Goal: Complete application form

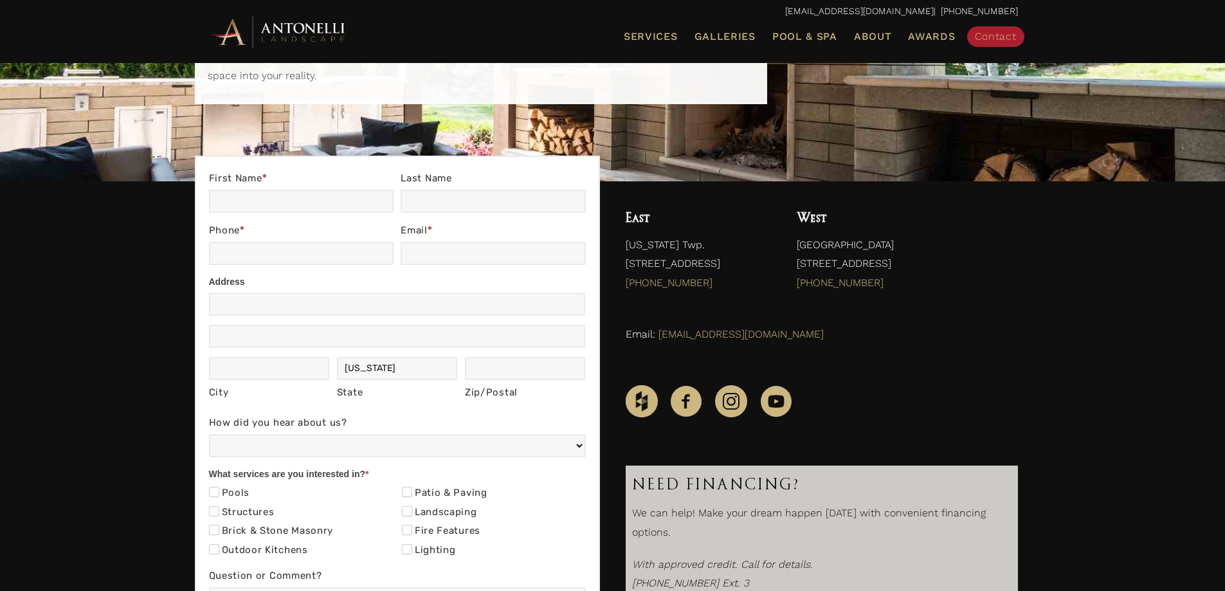
scroll to position [129, 0]
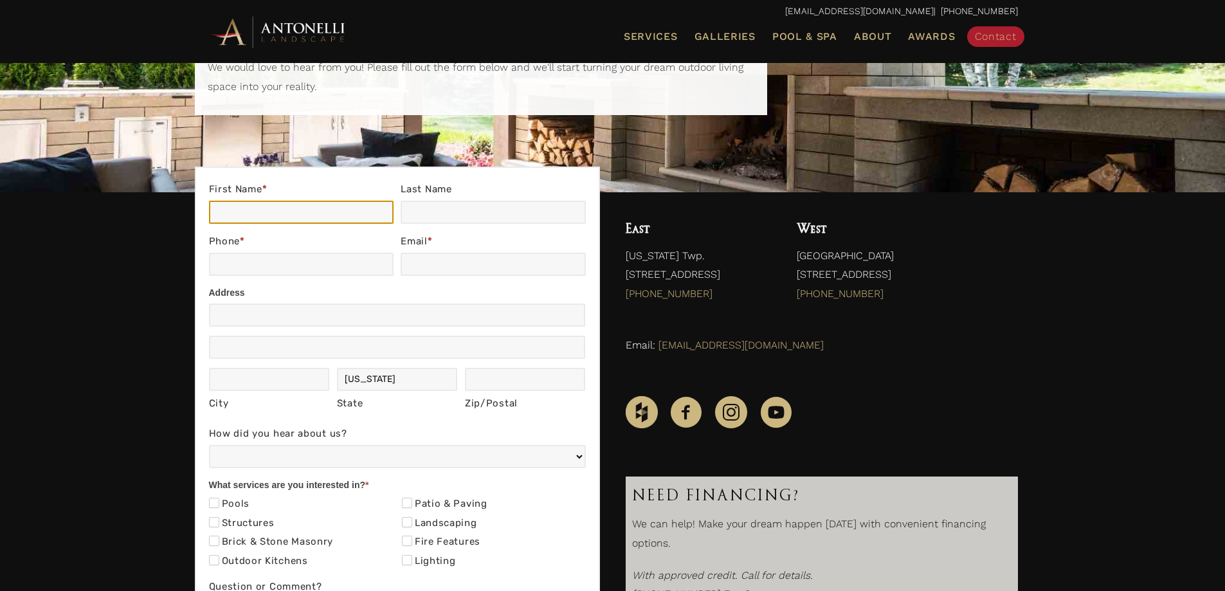
click at [248, 203] on input "First Name *" at bounding box center [301, 212] width 185 height 23
type input "John"
type input "Padalis"
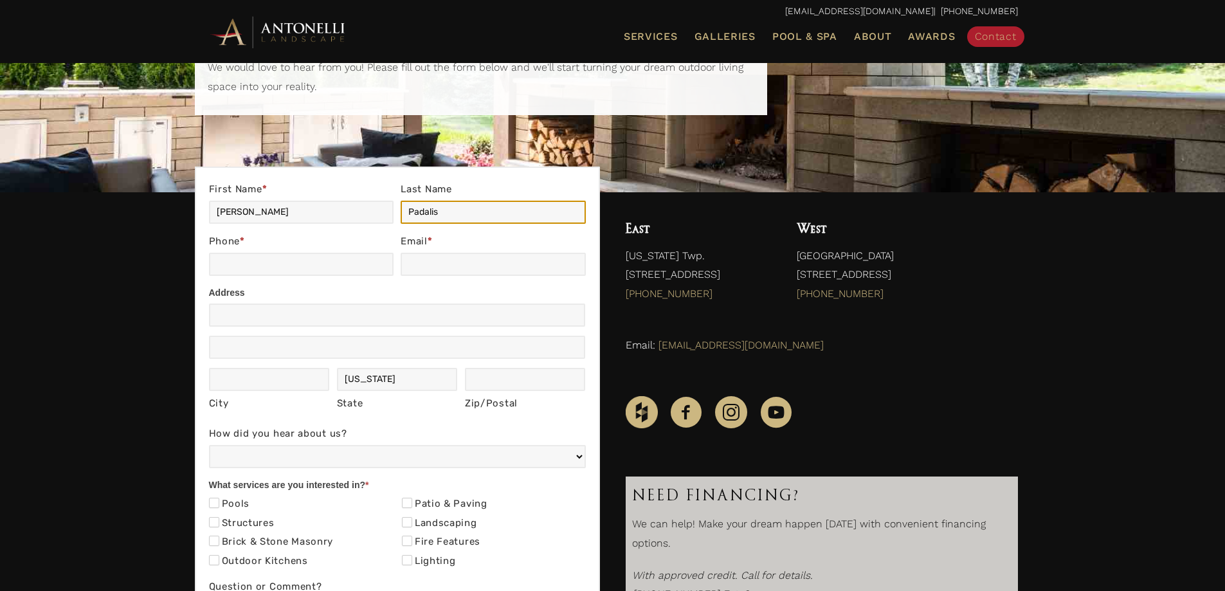
type input "2483453411"
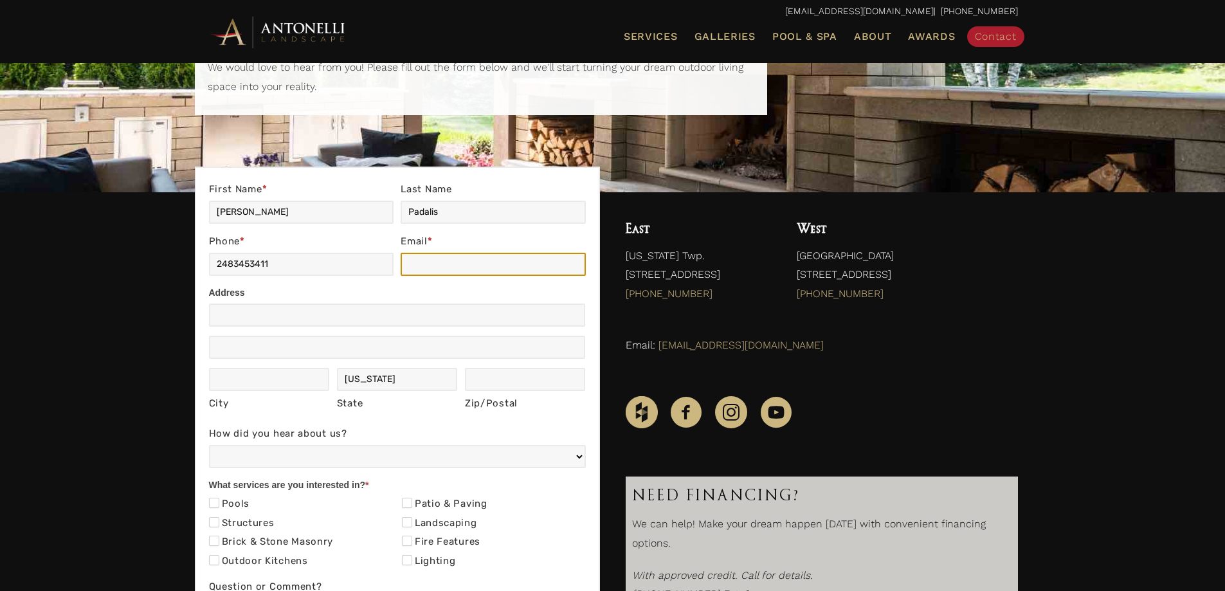
type input "jfpadalis@gmail.com"
type input "42206 Kirkridge Lane"
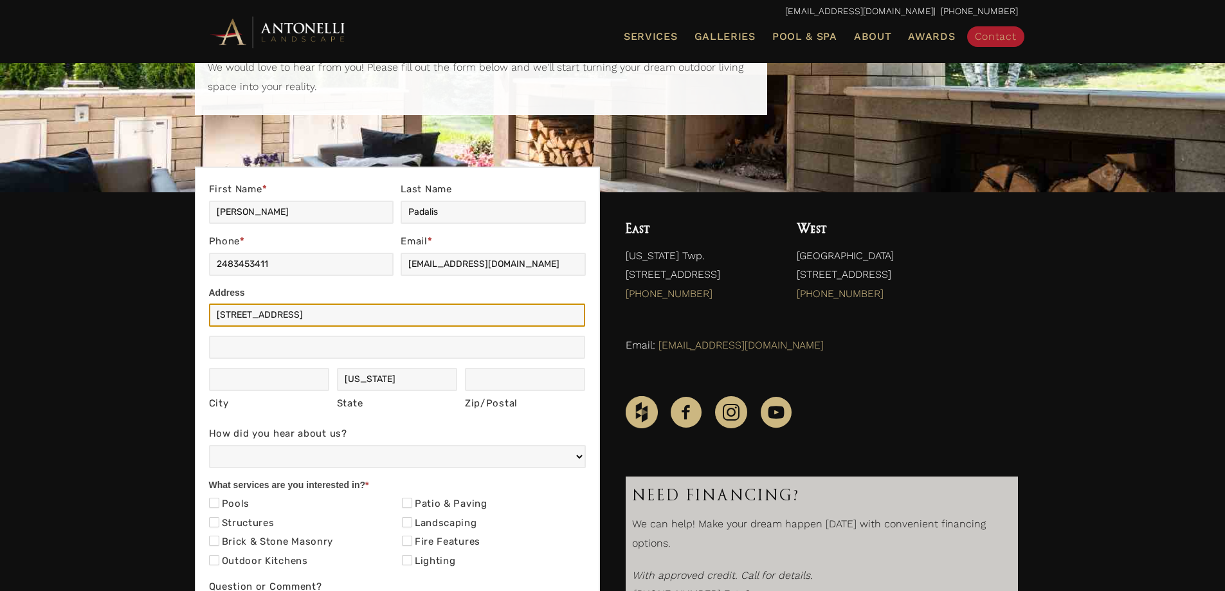
type input "Commerce Twp"
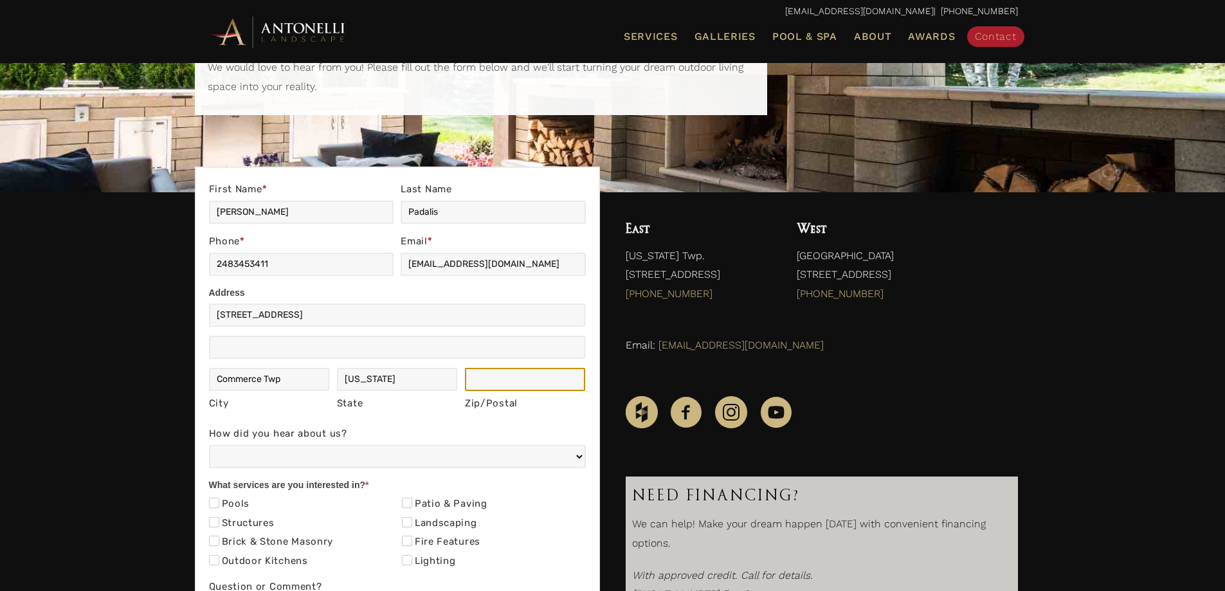
type input "48390"
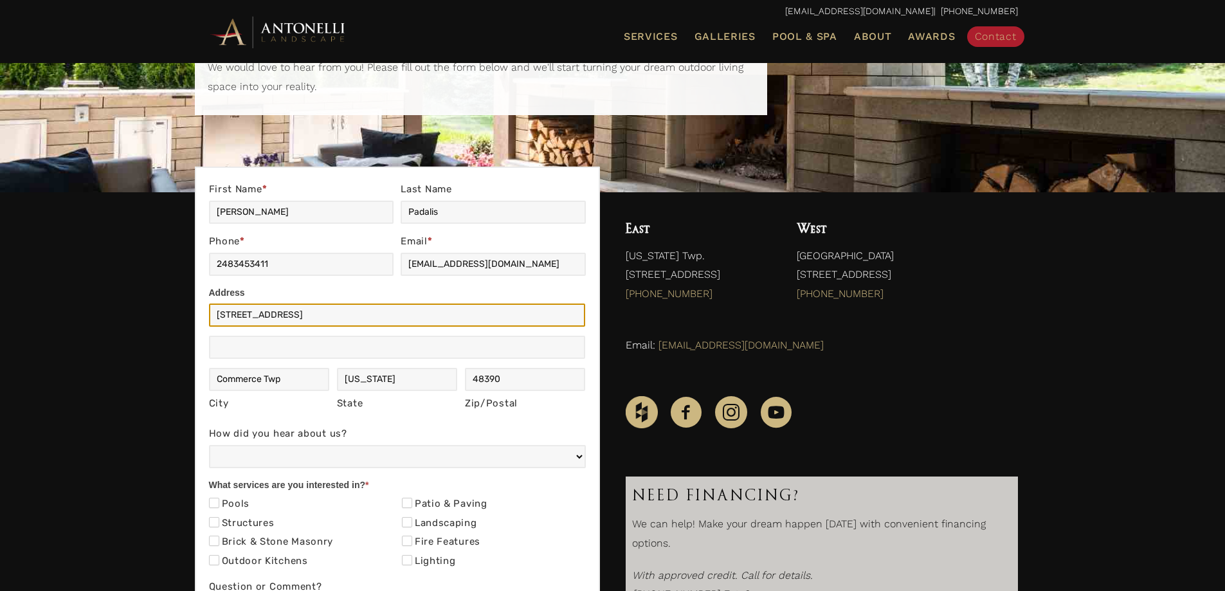
click at [248, 314] on input "42206 Kirkridge Lane" at bounding box center [397, 314] width 377 height 23
drag, startPoint x: 314, startPoint y: 313, endPoint x: 153, endPoint y: 311, distance: 161.4
click at [159, 317] on div "Contact Us First Name * John Last Name Padalis Phone * 2483453411 Email * jfpad…" at bounding box center [612, 494] width 1225 height 604
type input "56312 Stone Falcon East"
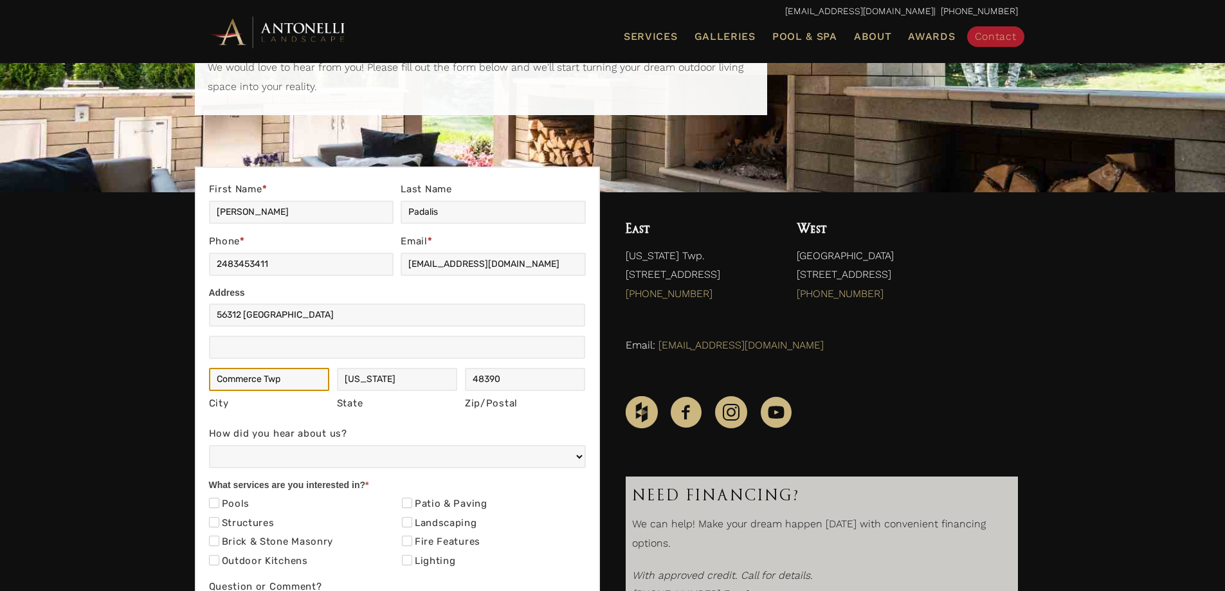
click at [280, 381] on input "Commerce Twp" at bounding box center [269, 379] width 121 height 23
drag, startPoint x: 285, startPoint y: 378, endPoint x: 199, endPoint y: 380, distance: 86.8
click at [199, 380] on div "Contact Us First Name * John Last Name Padalis Phone * 2483453411 Email * jfpad…" at bounding box center [397, 469] width 405 height 604
type input "Shelby Twp"
click at [510, 379] on input "48390" at bounding box center [525, 379] width 121 height 23
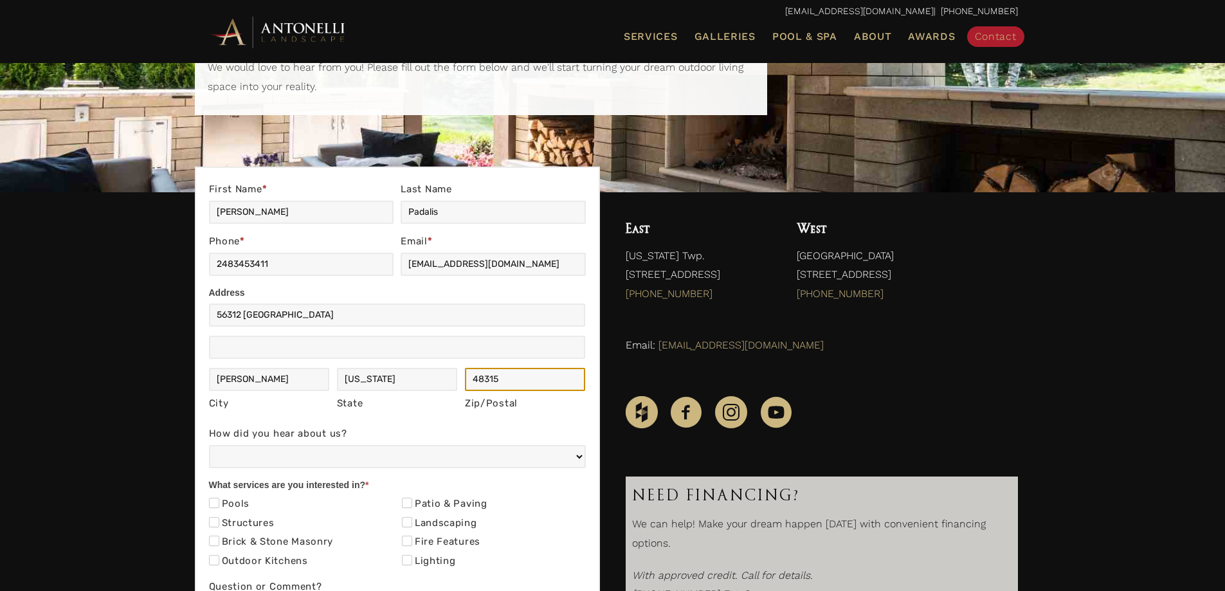
type input "48315"
click at [132, 352] on div "Contact Us First Name * John Last Name Padalis Phone * 2483453411 Email * jfpad…" at bounding box center [612, 494] width 1225 height 604
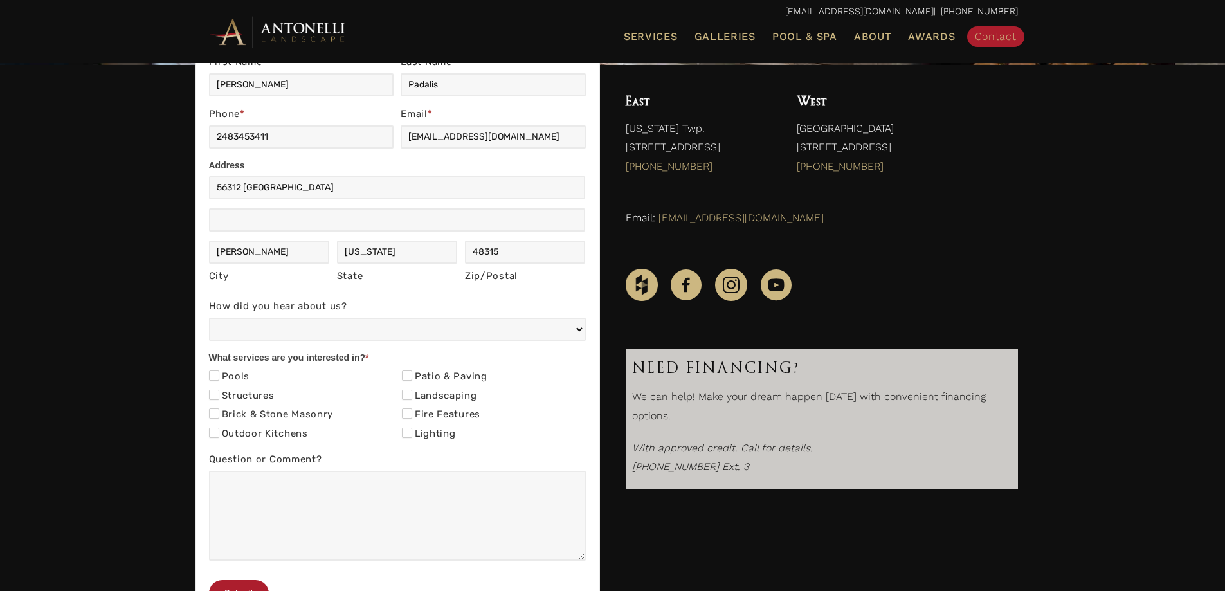
scroll to position [257, 0]
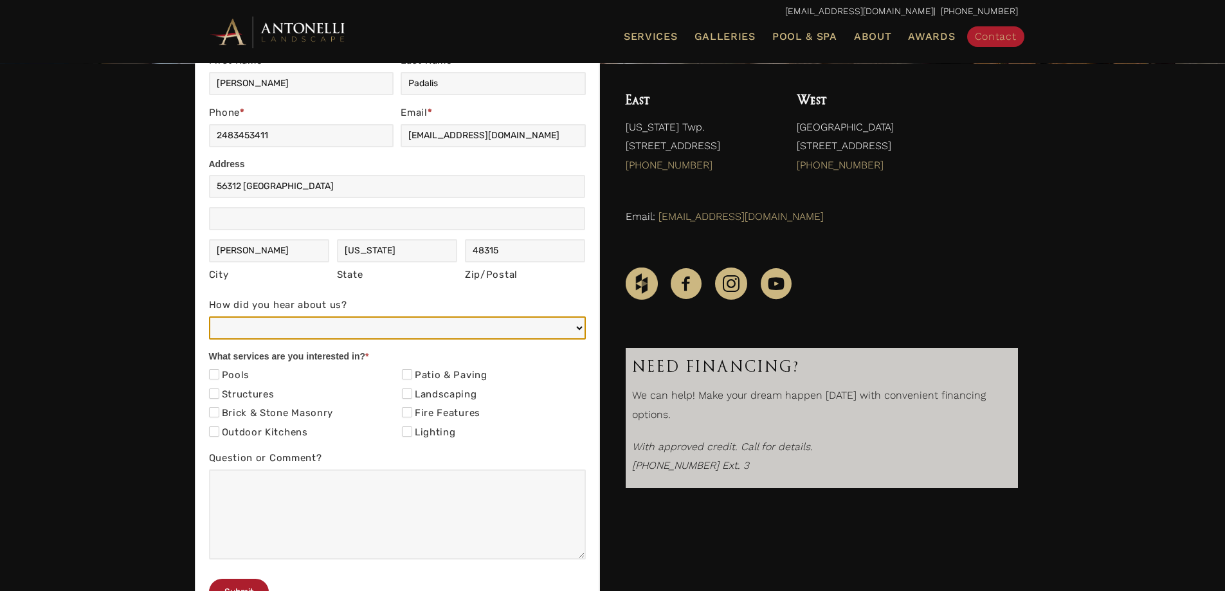
click at [221, 336] on select "Web/Google Search Social Media (e.g. Facebook, Instagram, LinkedIn) Referral (F…" at bounding box center [397, 327] width 377 height 23
select select "Web/Google Search"
click at [209, 316] on select "Web/Google Search Social Media (e.g. Facebook, Instagram, LinkedIn) Referral (F…" at bounding box center [397, 327] width 377 height 23
click at [275, 324] on select "Web/Google Search Social Media (e.g. Facebook, Instagram, LinkedIn) Referral (F…" at bounding box center [397, 327] width 377 height 23
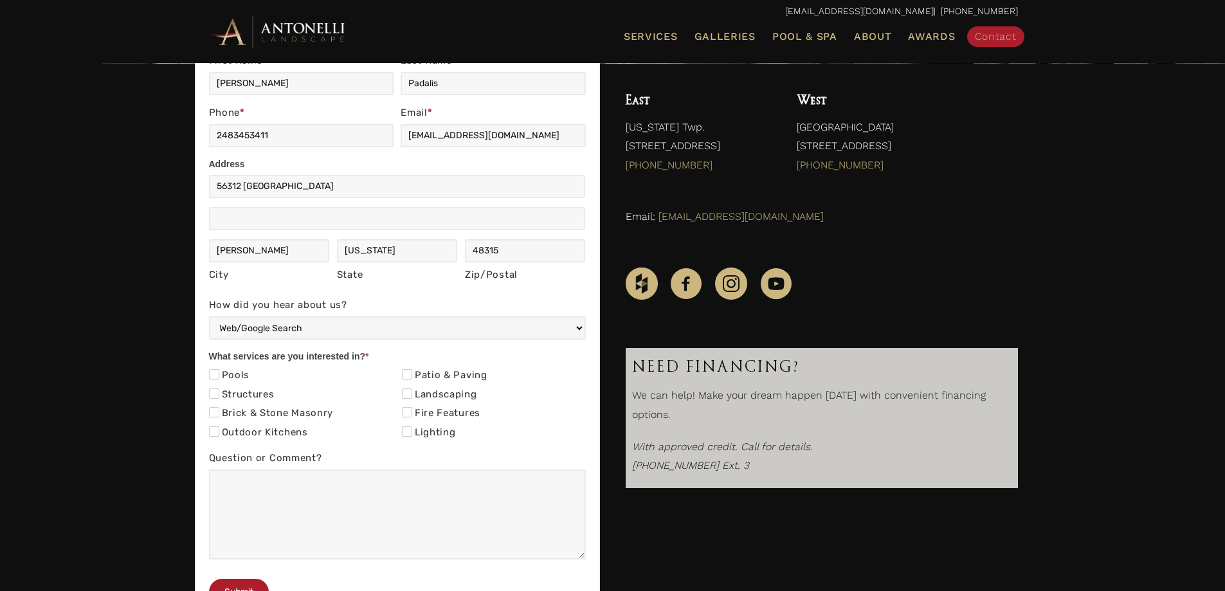
click at [169, 341] on div "Contact Us First Name * John Last Name Padalis Phone * 2483453411 Email * jfpad…" at bounding box center [612, 366] width 1225 height 604
click at [214, 412] on input "Brick & Stone Masonry" at bounding box center [214, 412] width 10 height 10
checkbox input "true"
click at [407, 395] on input "Landscaping" at bounding box center [407, 393] width 10 height 10
checkbox input "true"
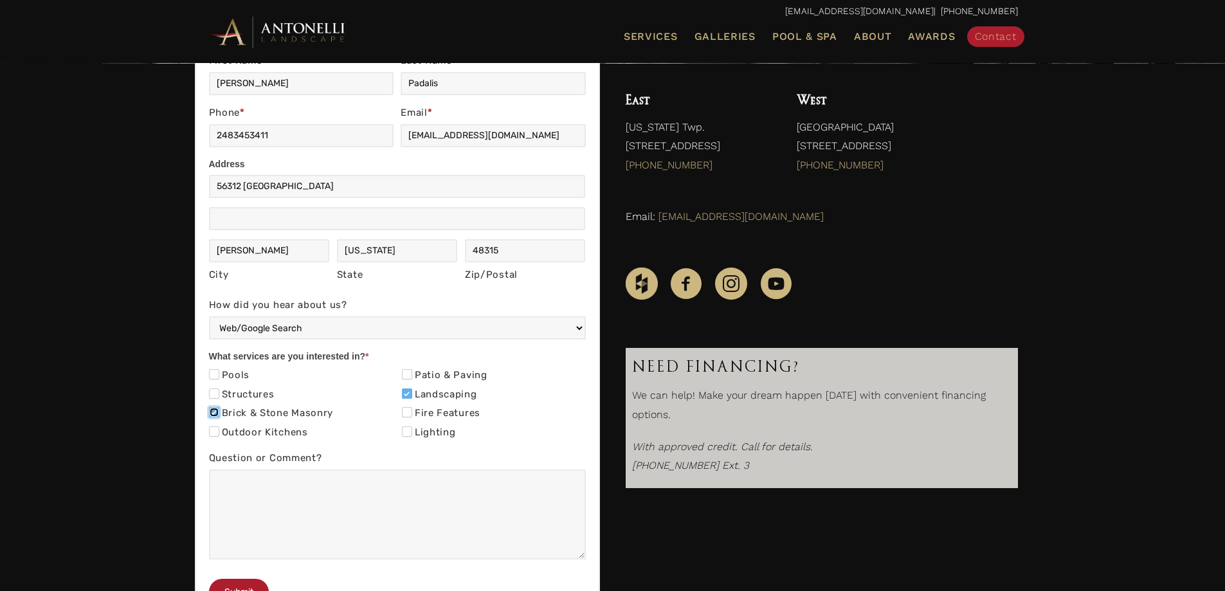
click at [210, 414] on input "Brick & Stone Masonry" at bounding box center [214, 412] width 10 height 10
checkbox input "false"
click at [406, 377] on input "Patio & Paving" at bounding box center [407, 374] width 10 height 10
checkbox input "true"
click at [412, 430] on label "Lighting" at bounding box center [429, 432] width 54 height 13
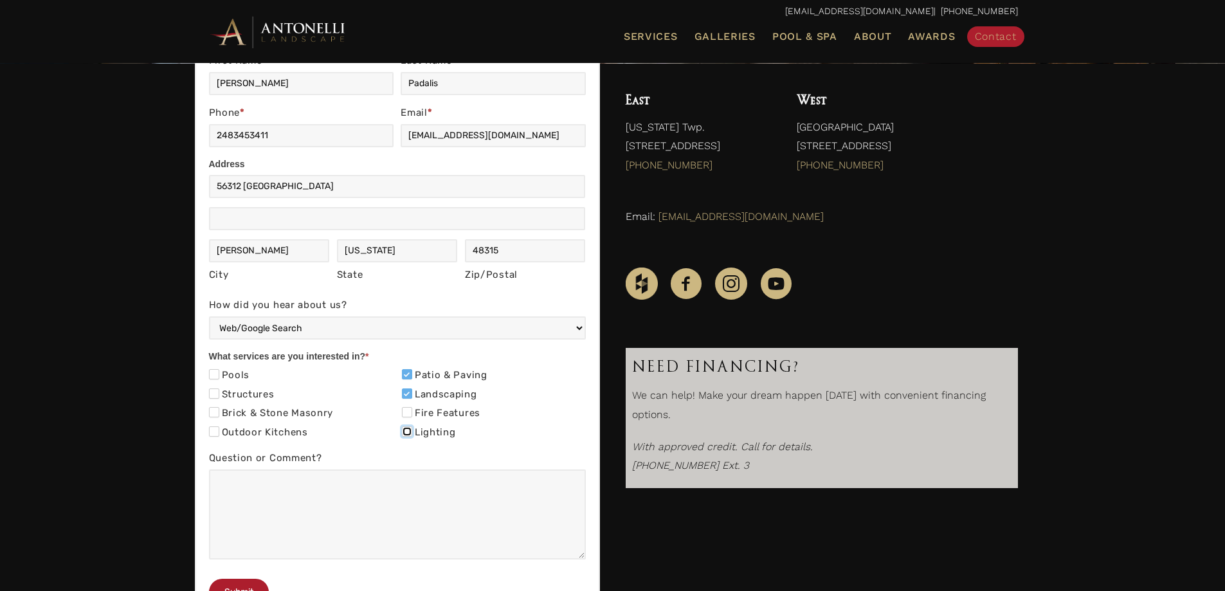
click at [412, 430] on input "Lighting" at bounding box center [407, 431] width 10 height 10
checkbox input "true"
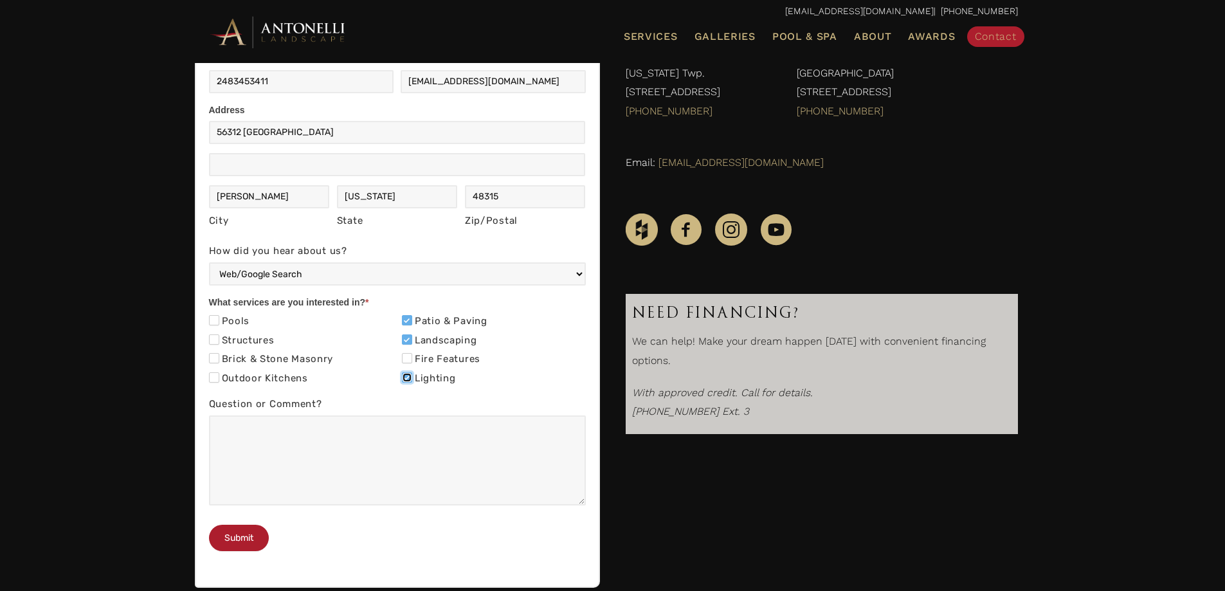
scroll to position [386, 0]
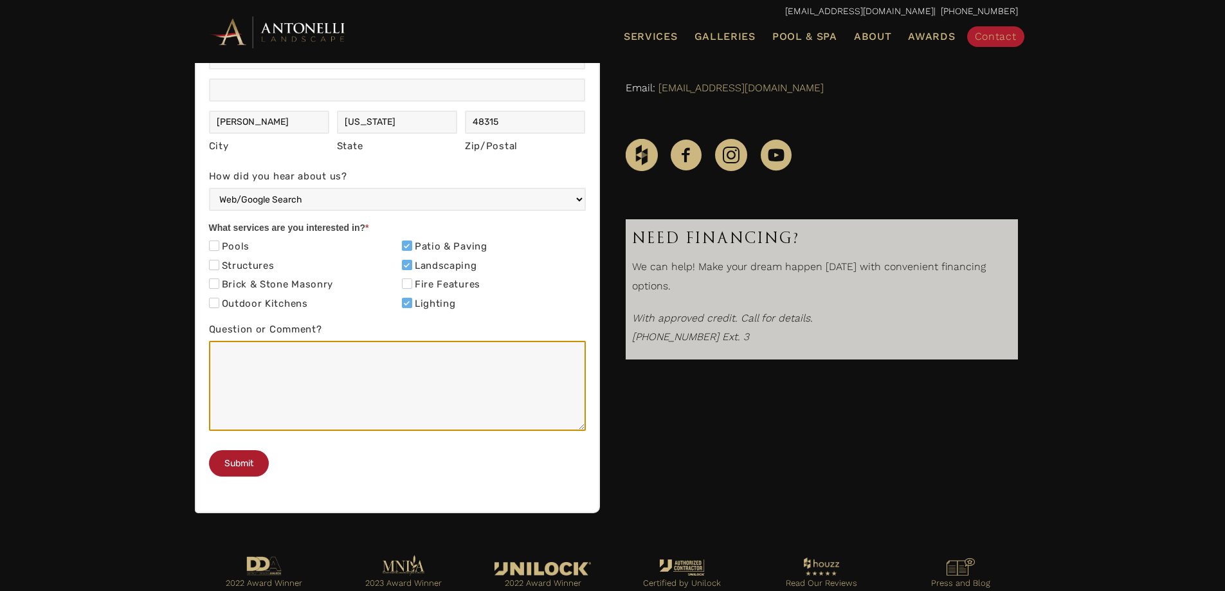
click at [274, 374] on textarea "Question or Comment?" at bounding box center [397, 386] width 377 height 90
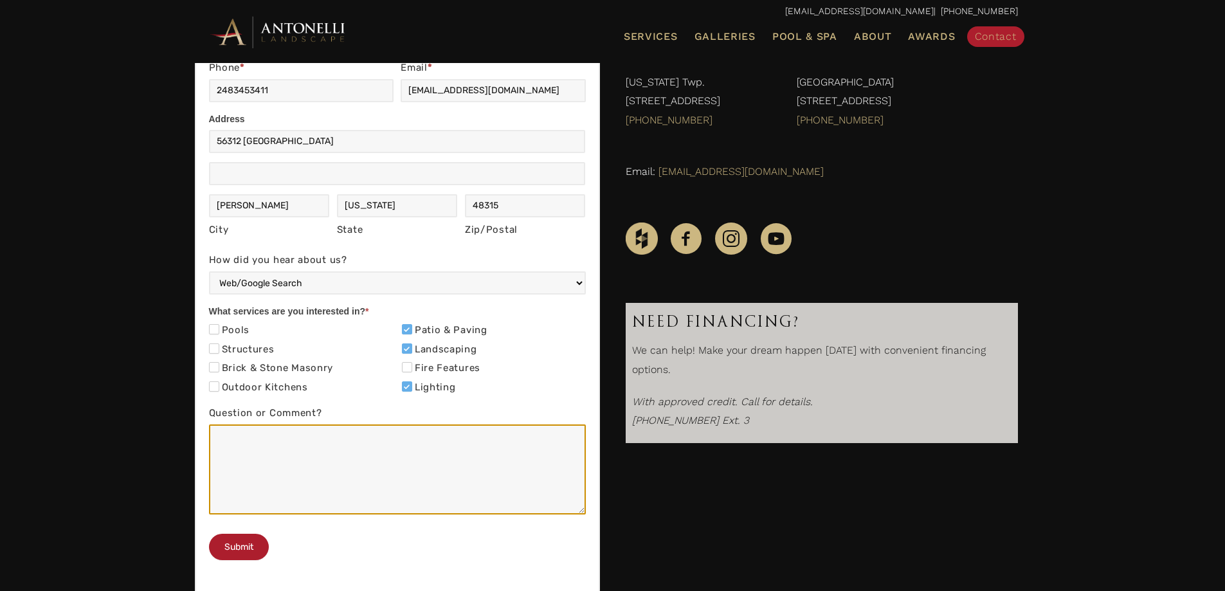
scroll to position [321, 0]
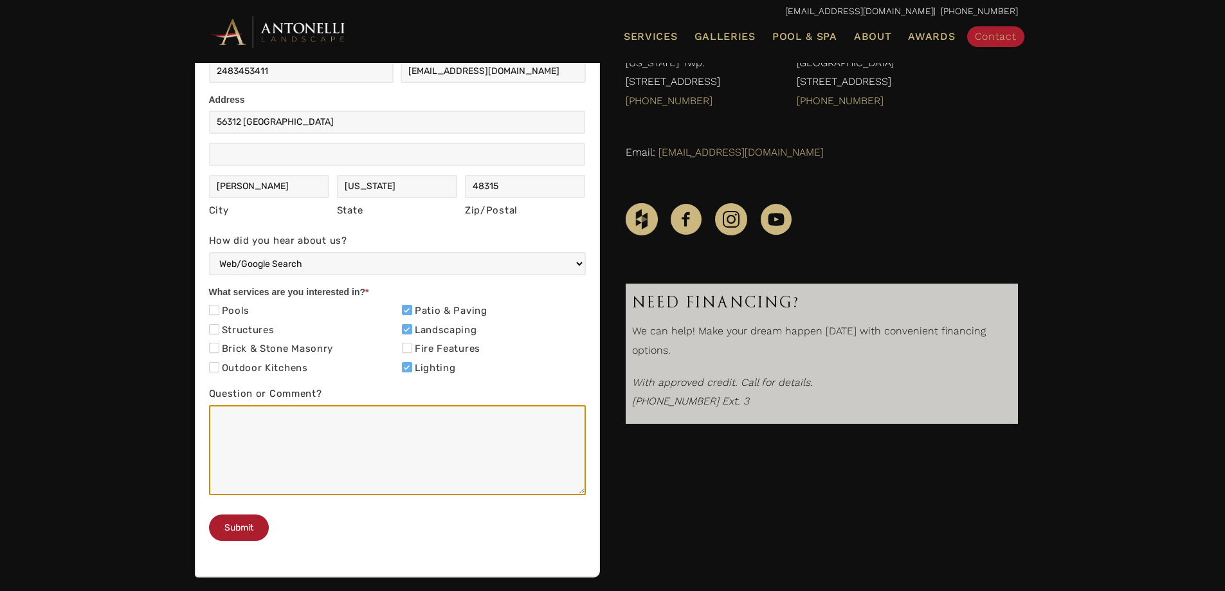
type textarea "B"
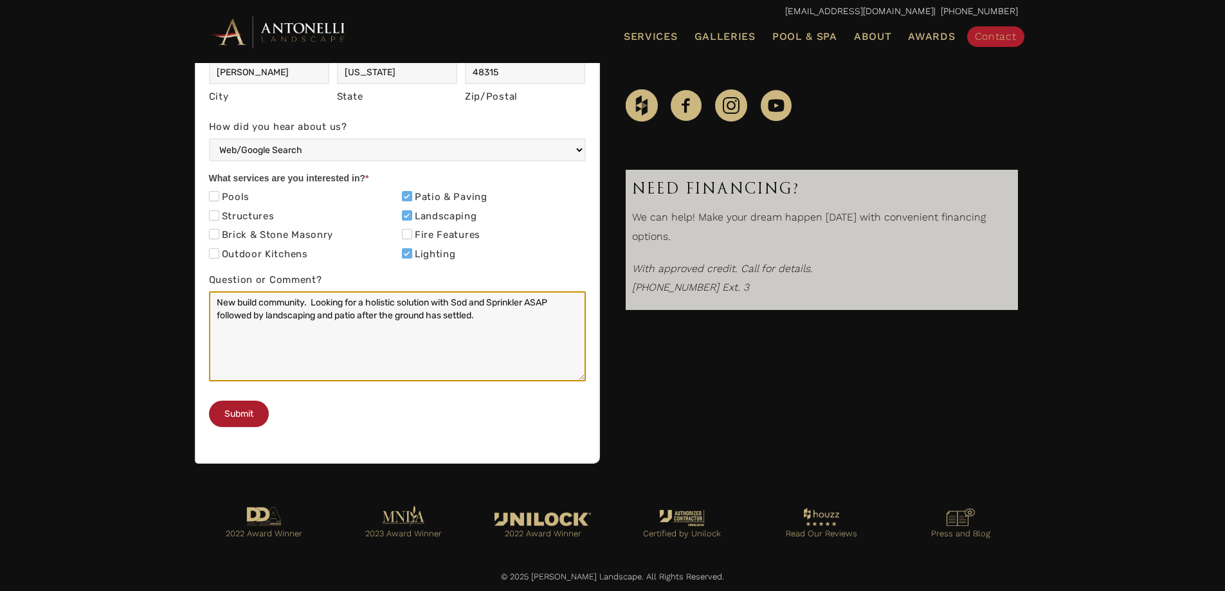
scroll to position [484, 0]
type textarea "New build community. Looking for a holistic solution with Sod and Sprinkler ASA…"
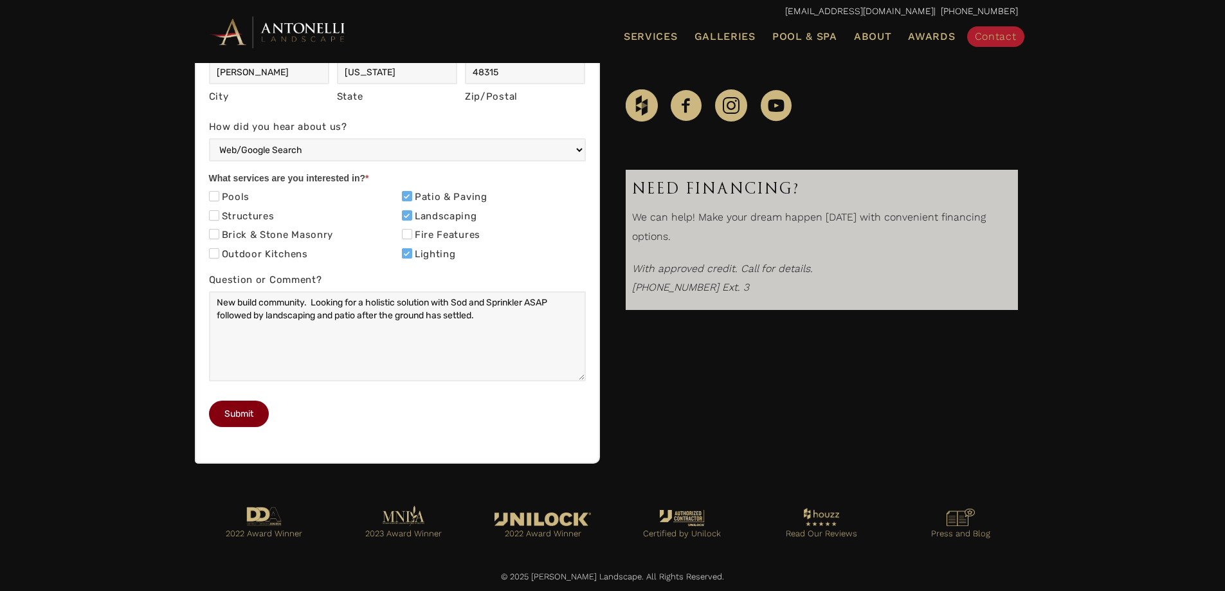
click at [238, 419] on button "Submit" at bounding box center [239, 414] width 60 height 26
